Goal: Task Accomplishment & Management: Use online tool/utility

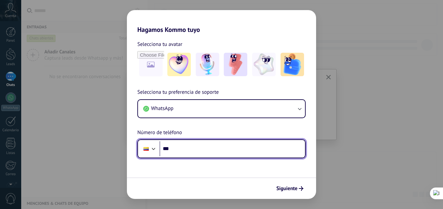
click at [193, 151] on input "***" at bounding box center [231, 149] width 145 height 15
type input "**********"
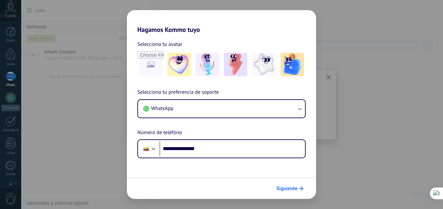
click at [295, 190] on span "Siguiente" at bounding box center [286, 189] width 21 height 5
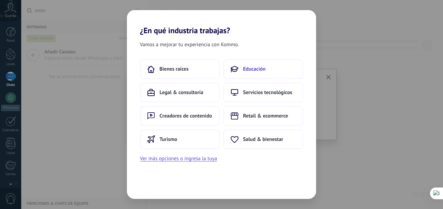
click at [277, 69] on button "Educación" at bounding box center [263, 69] width 80 height 20
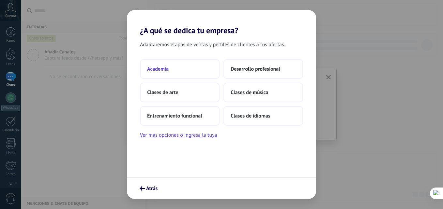
click at [174, 71] on button "Academia" at bounding box center [180, 69] width 80 height 20
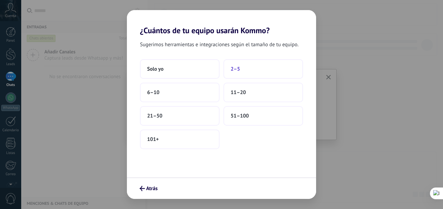
click at [249, 69] on button "2–5" at bounding box center [263, 69] width 80 height 20
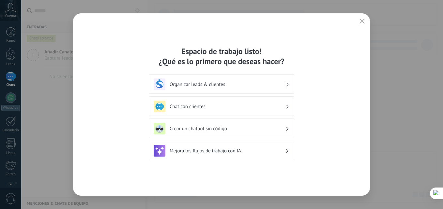
click at [230, 107] on h3 "Chat con clientes" at bounding box center [228, 107] width 116 height 6
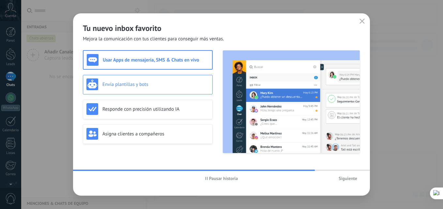
click at [164, 93] on div "Envía plantillas y bots" at bounding box center [148, 85] width 130 height 20
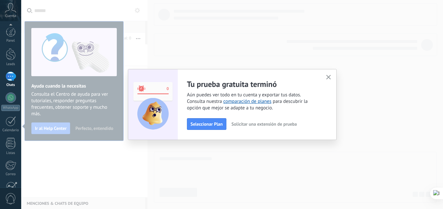
scroll to position [62, 0]
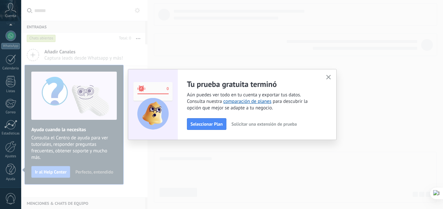
click at [247, 126] on span "Solicitar una extensión de prueba" at bounding box center [264, 124] width 65 height 5
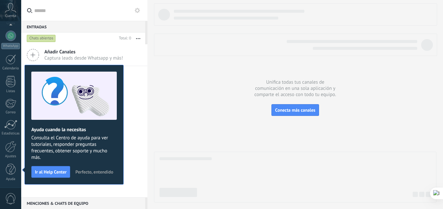
click at [85, 171] on span "Perfecto, entendido" at bounding box center [94, 172] width 38 height 5
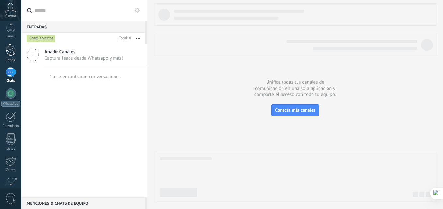
scroll to position [0, 0]
click at [11, 81] on div at bounding box center [11, 76] width 10 height 9
click at [75, 55] on span "Captura leads desde Whatsapp y más!" at bounding box center [83, 58] width 79 height 6
click at [36, 55] on icon at bounding box center [33, 55] width 12 height 12
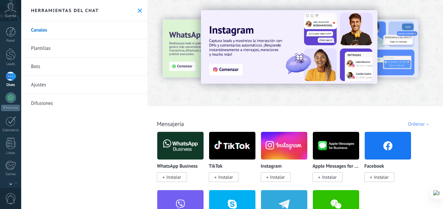
click at [175, 180] on span "Instalar" at bounding box center [173, 177] width 15 height 6
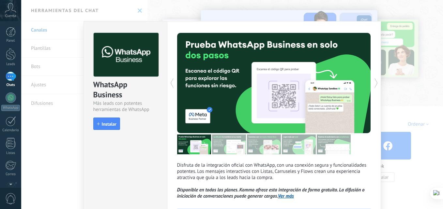
scroll to position [57, 0]
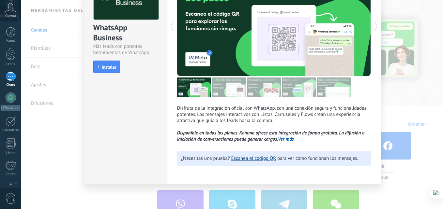
click at [245, 161] on link "Escanea el código QR" at bounding box center [253, 159] width 45 height 6
